Goal: Task Accomplishment & Management: Manage account settings

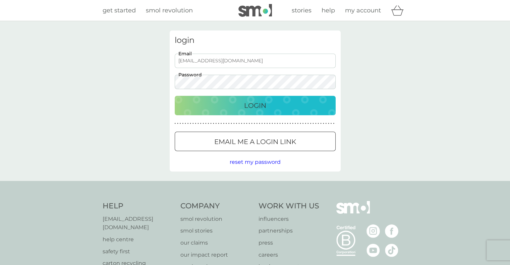
drag, startPoint x: 237, startPoint y: 100, endPoint x: 260, endPoint y: 46, distance: 58.9
click at [260, 46] on div "login [EMAIL_ADDRESS][DOMAIN_NAME] Email Password Login ● ● ● ● ● ● ● ● ● ● ● ●…" at bounding box center [255, 101] width 171 height 141
drag, startPoint x: 263, startPoint y: 57, endPoint x: 128, endPoint y: 78, distance: 136.1
click at [128, 78] on div "login [EMAIL_ADDRESS][DOMAIN_NAME] Email Password Login ● ● ● ● ● ● ● ● ● ● ● ●…" at bounding box center [255, 101] width 510 height 160
type input "[EMAIL_ADDRESS][DOMAIN_NAME]"
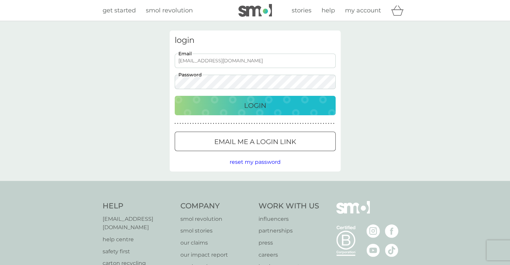
click at [125, 91] on div "login [EMAIL_ADDRESS][DOMAIN_NAME] Email Password Login ● ● ● ● ● ● ● ● ● ● ● ●…" at bounding box center [255, 101] width 510 height 160
click at [187, 104] on div "Login" at bounding box center [255, 105] width 148 height 11
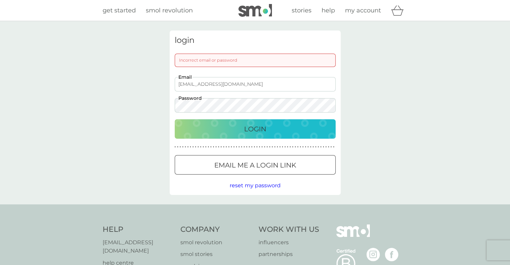
click at [108, 115] on div "login Incorrect email or password [EMAIL_ADDRESS][DOMAIN_NAME] Email Password L…" at bounding box center [255, 112] width 510 height 183
click at [94, 125] on div "login Incorrect email or password [EMAIL_ADDRESS][DOMAIN_NAME] Email Password L…" at bounding box center [255, 112] width 510 height 183
click at [175, 119] on button "Login" at bounding box center [255, 128] width 161 height 19
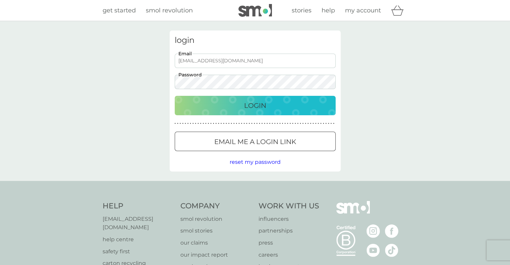
click at [213, 108] on div "Login" at bounding box center [255, 105] width 148 height 11
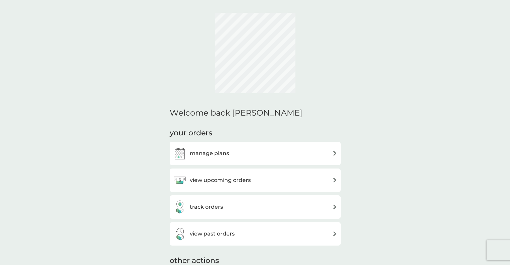
scroll to position [123, 0]
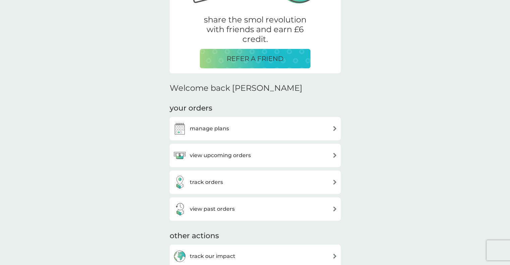
click at [230, 127] on div "manage plans" at bounding box center [255, 128] width 164 height 13
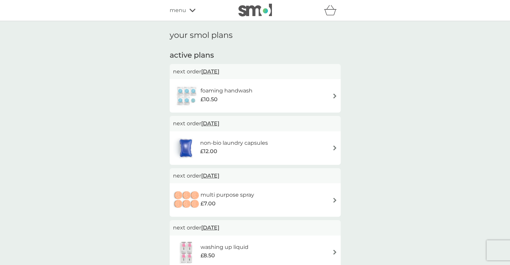
click at [329, 90] on div "foaming handwash £10.50" at bounding box center [255, 95] width 164 height 23
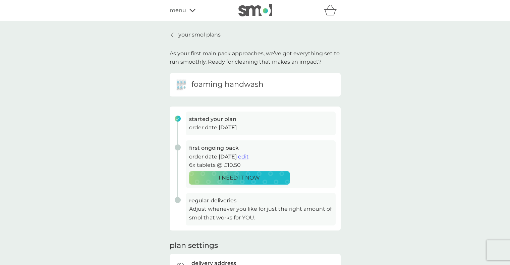
click at [248, 156] on span "edit" at bounding box center [243, 157] width 10 height 6
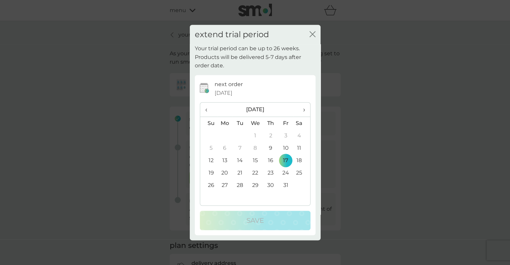
click at [306, 107] on th "›" at bounding box center [301, 110] width 17 height 14
click at [207, 114] on span "‹" at bounding box center [208, 110] width 7 height 14
click at [211, 146] on td "7" at bounding box center [208, 148] width 17 height 12
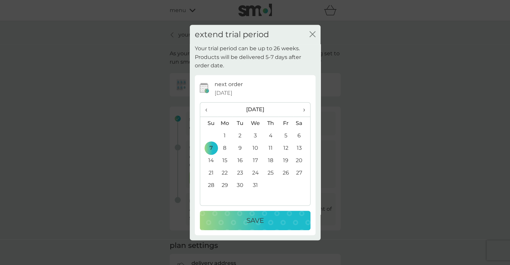
click at [257, 212] on button "Save" at bounding box center [255, 220] width 111 height 19
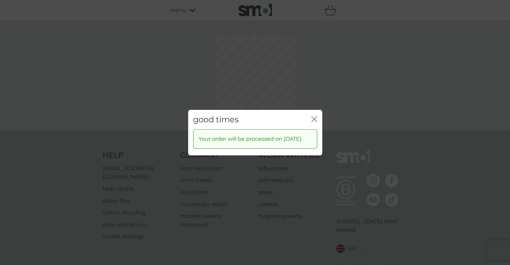
click at [317, 111] on div "good times close" at bounding box center [255, 120] width 134 height 20
click at [316, 116] on icon "close" at bounding box center [315, 118] width 3 height 5
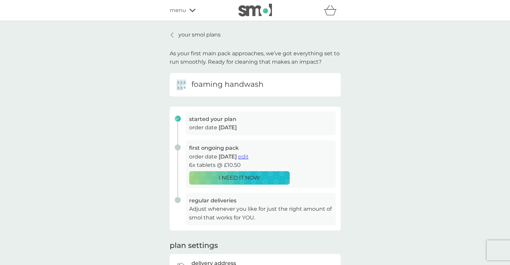
click at [196, 13] on div "menu" at bounding box center [198, 10] width 57 height 9
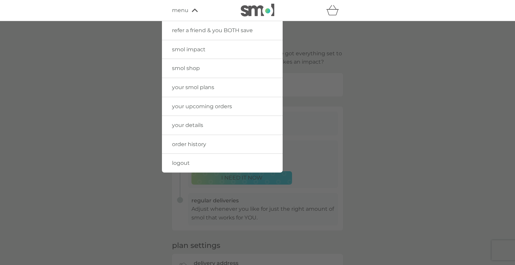
click at [197, 84] on span "your smol plans" at bounding box center [193, 87] width 42 height 6
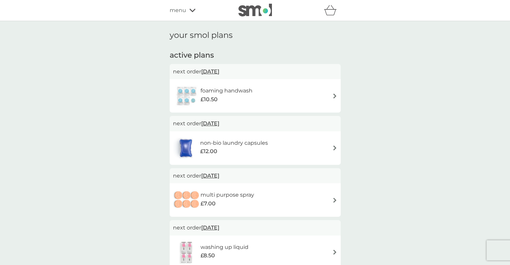
click at [201, 12] on div "menu" at bounding box center [198, 10] width 57 height 9
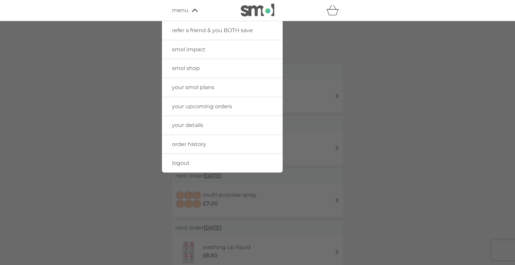
click at [190, 69] on span "smol shop" at bounding box center [186, 68] width 28 height 6
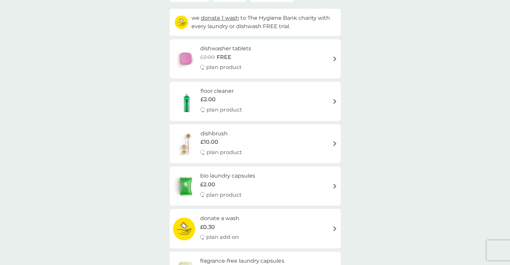
scroll to position [71, 0]
click at [249, 99] on div "floor cleaner £2.00 plan product" at bounding box center [255, 101] width 164 height 29
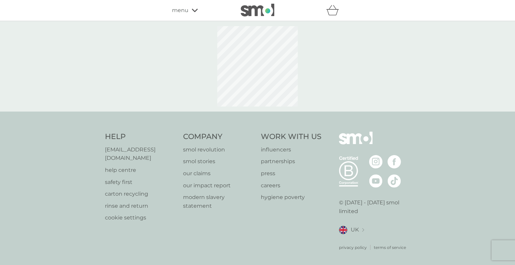
select select "84"
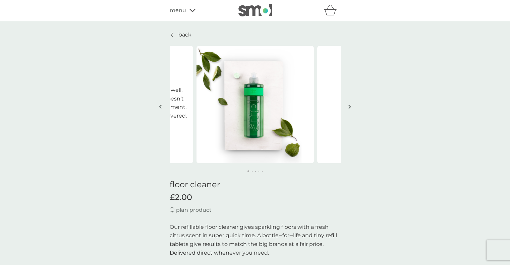
scroll to position [53, 0]
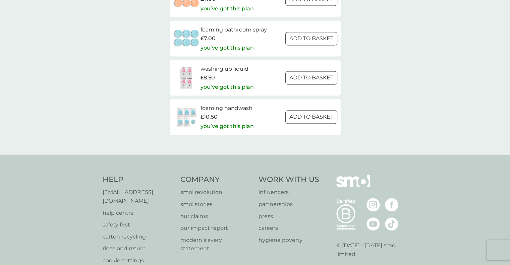
scroll to position [996, 0]
